Goal: Connect with others: Connect with others

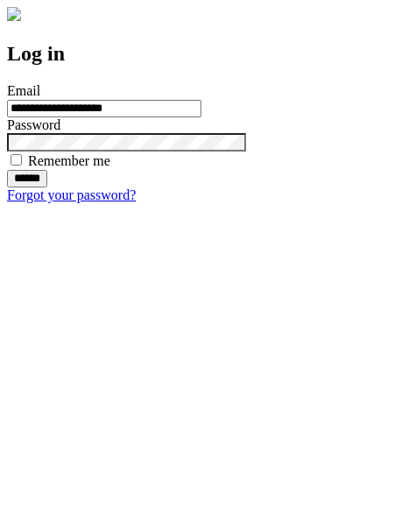
type input "**********"
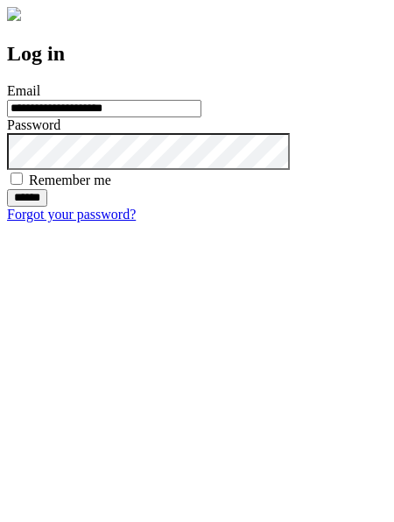
click at [47, 207] on input "******" at bounding box center [27, 198] width 40 height 18
